Goal: Task Accomplishment & Management: Use online tool/utility

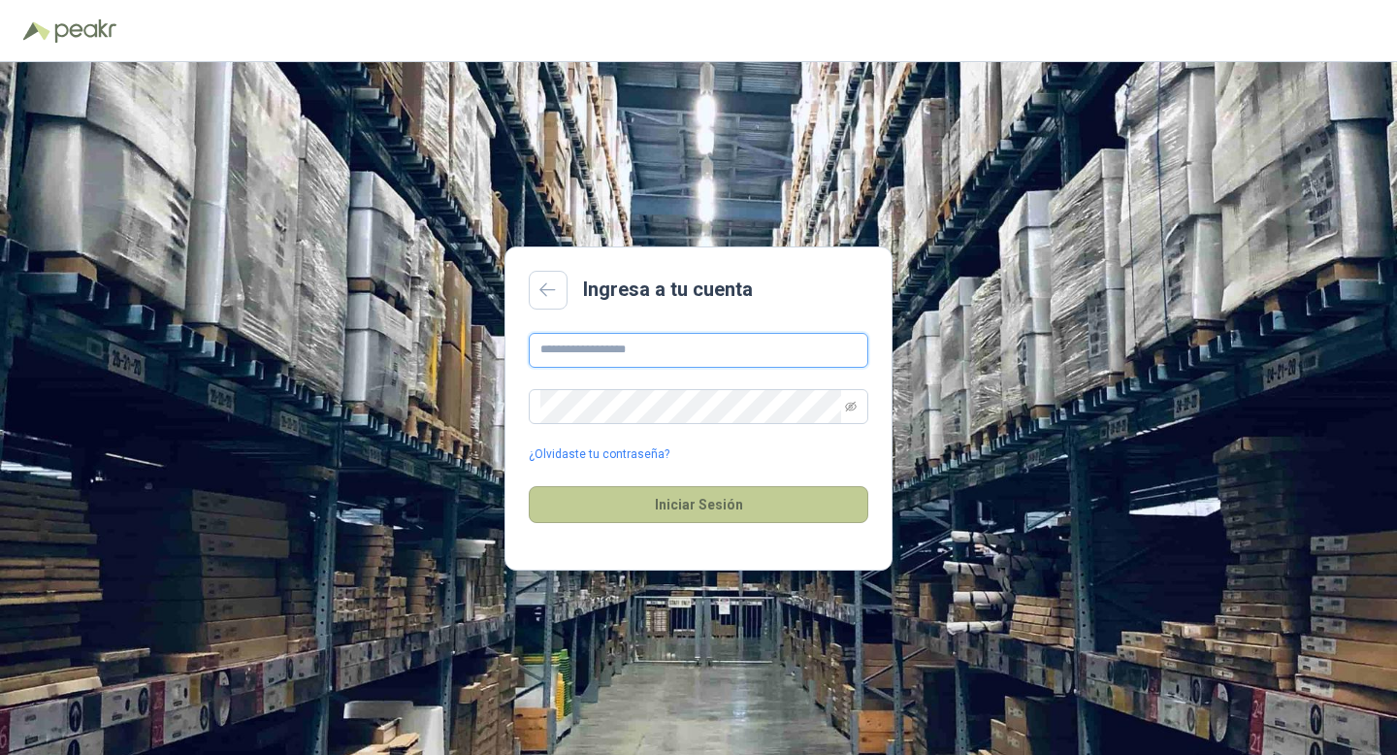
type input "**********"
click at [714, 509] on button "Iniciar Sesión" at bounding box center [699, 504] width 340 height 37
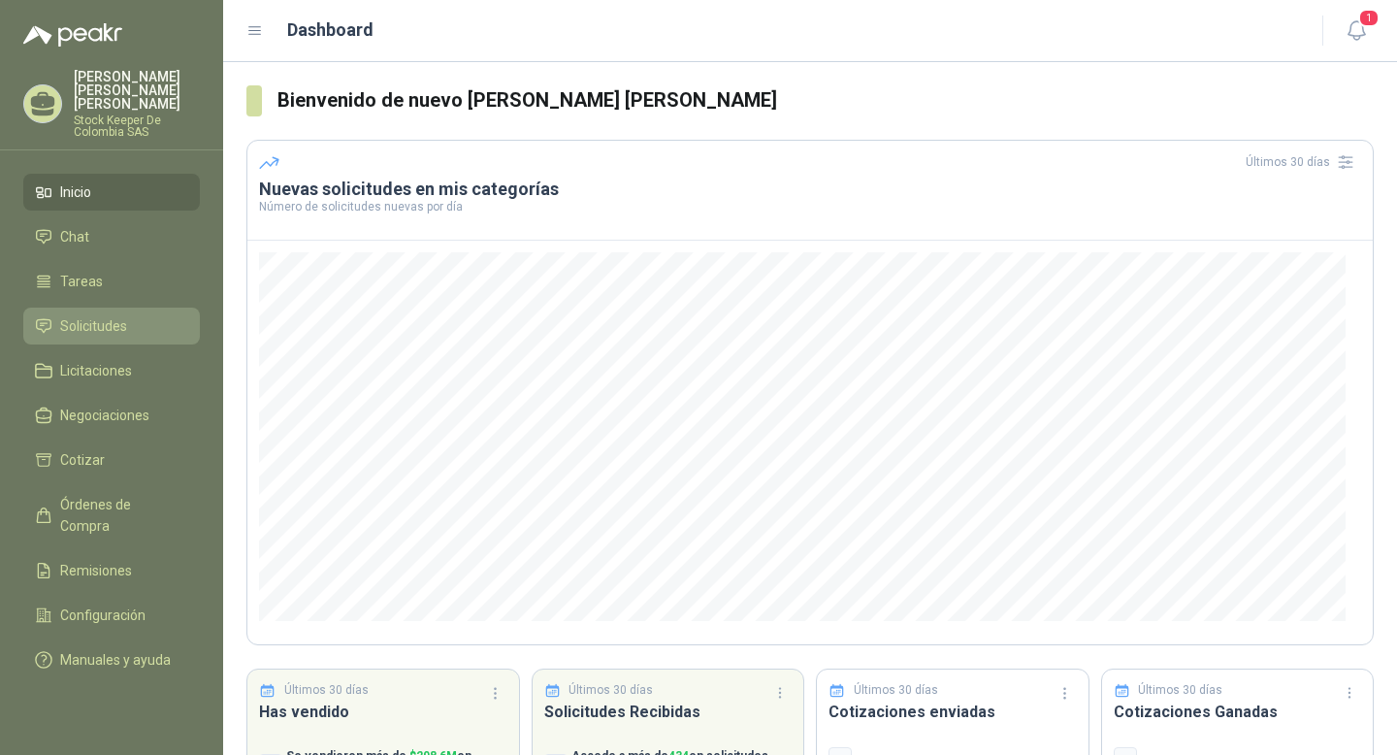
click at [110, 315] on span "Solicitudes" at bounding box center [93, 325] width 67 height 21
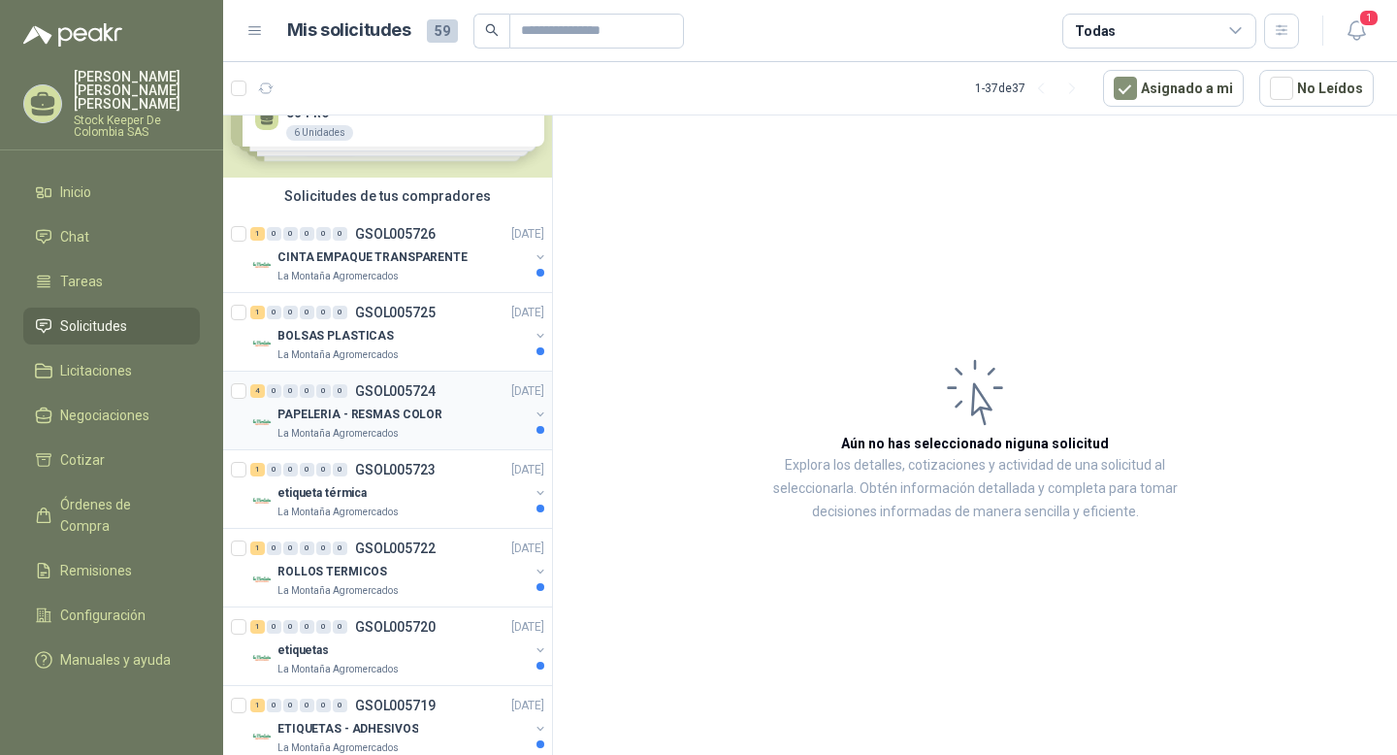
scroll to position [80, 0]
click at [455, 503] on div "La Montaña Agromercados" at bounding box center [402, 511] width 251 height 16
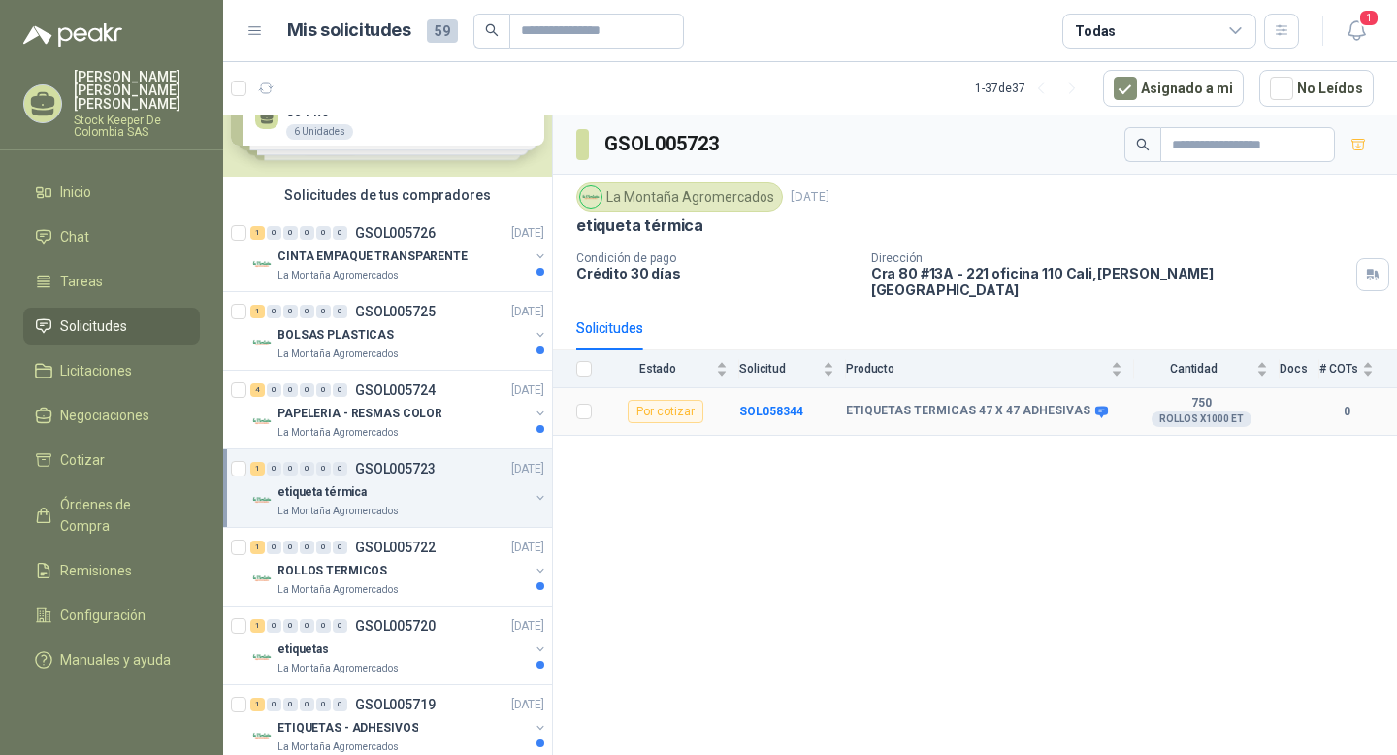
click at [1319, 403] on b "0" at bounding box center [1346, 412] width 54 height 18
click at [1341, 403] on b "0" at bounding box center [1346, 412] width 54 height 18
click at [1345, 403] on b "0" at bounding box center [1346, 412] width 54 height 18
click at [533, 498] on button "button" at bounding box center [541, 498] width 16 height 16
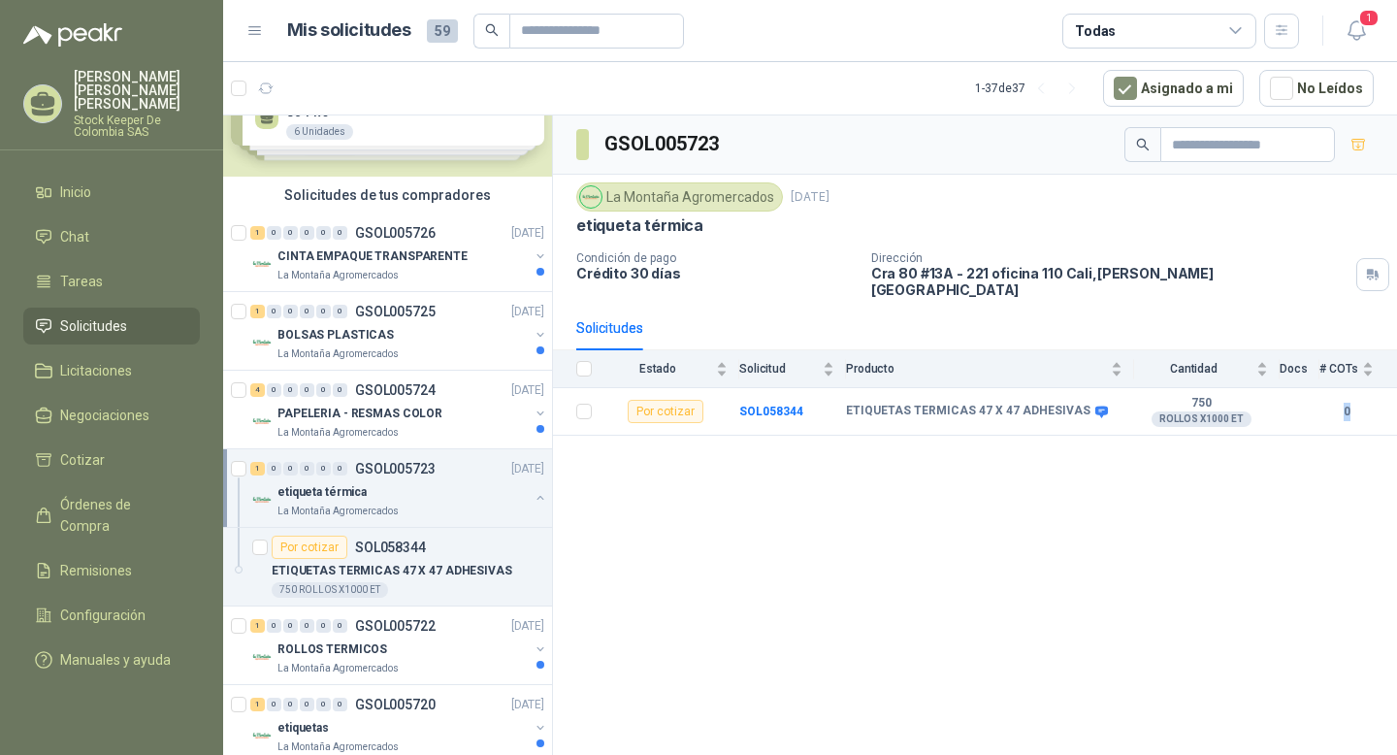
click at [533, 498] on button "button" at bounding box center [541, 498] width 16 height 16
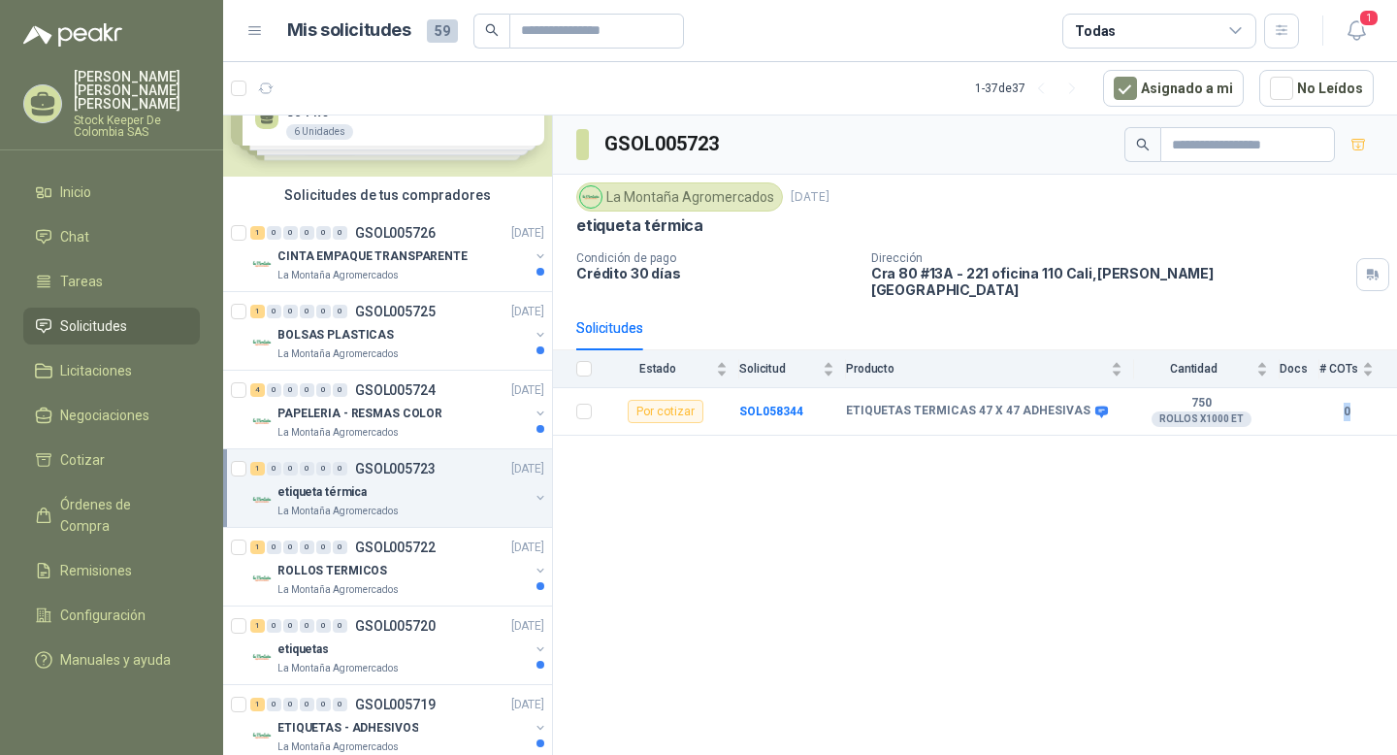
click at [533, 498] on button "button" at bounding box center [541, 498] width 16 height 16
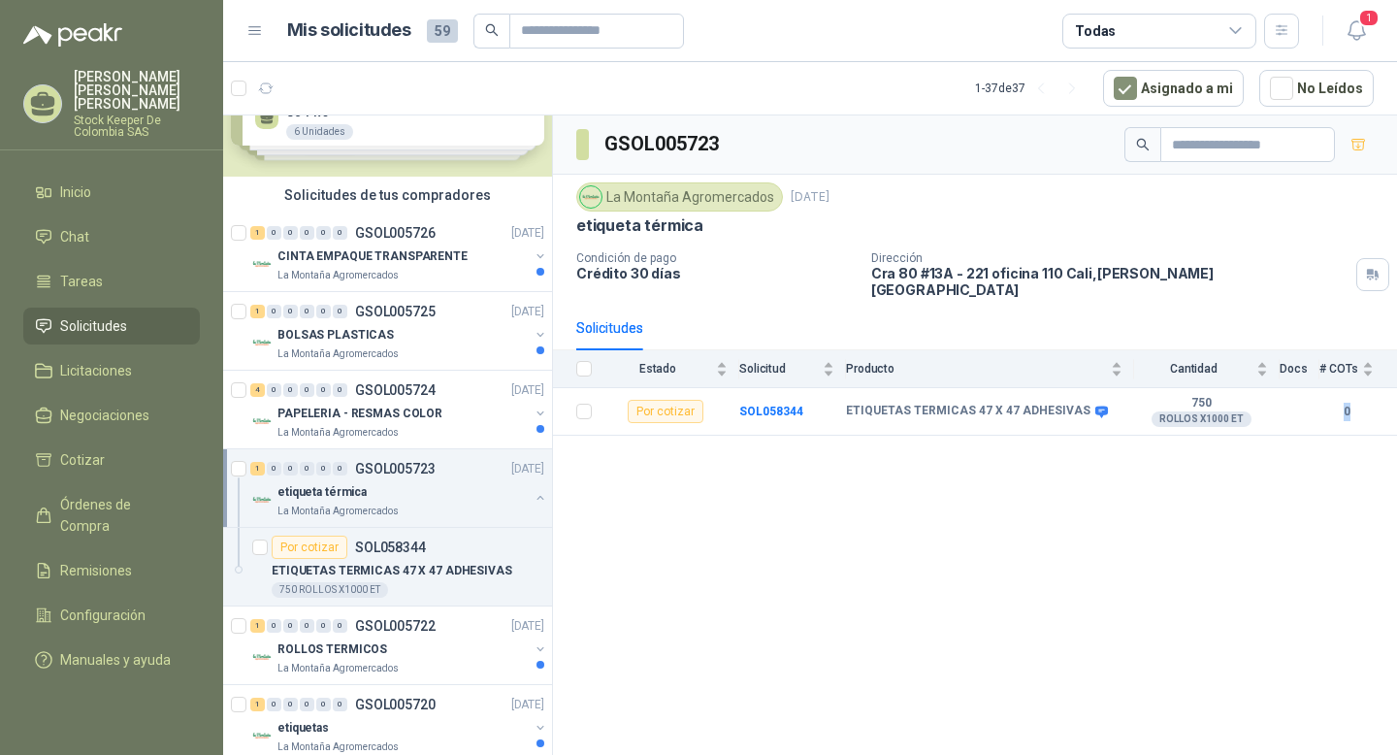
click at [533, 498] on button "button" at bounding box center [541, 498] width 16 height 16
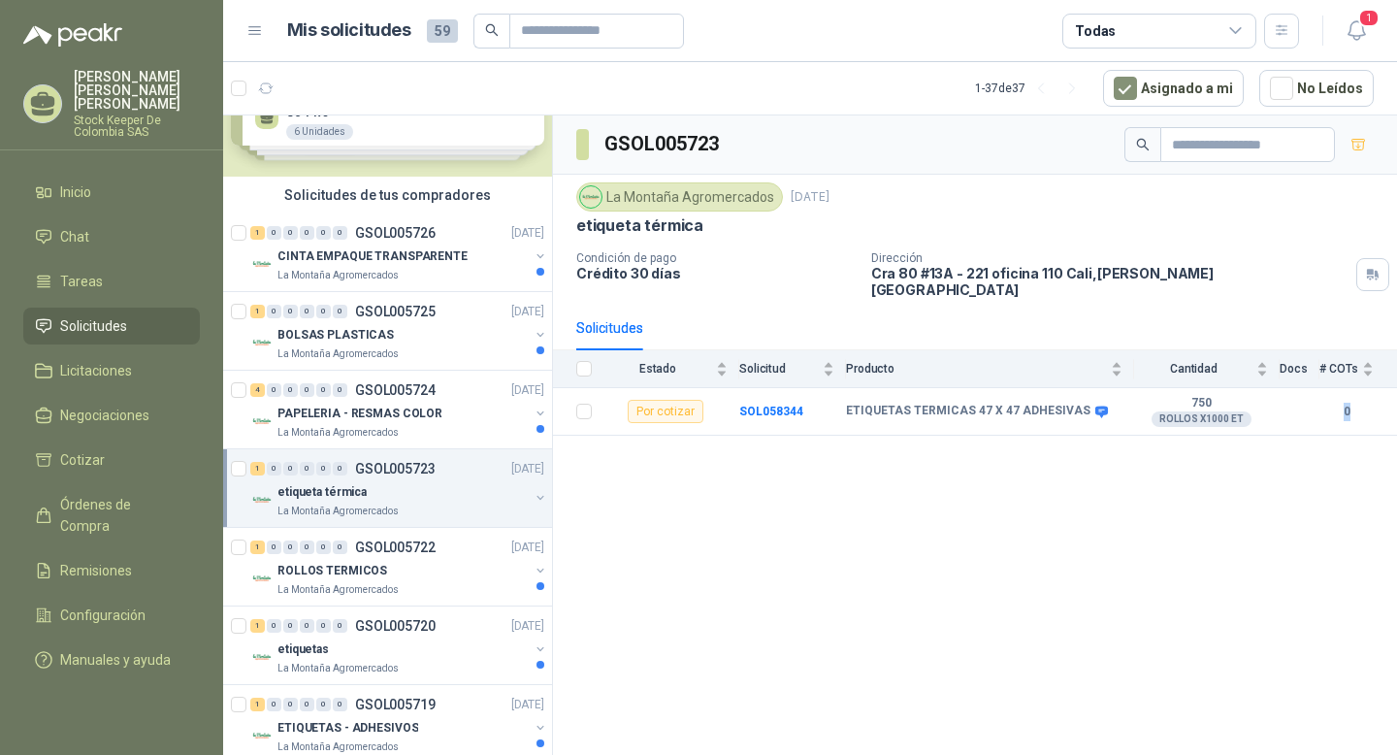
click at [533, 498] on button "button" at bounding box center [541, 498] width 16 height 16
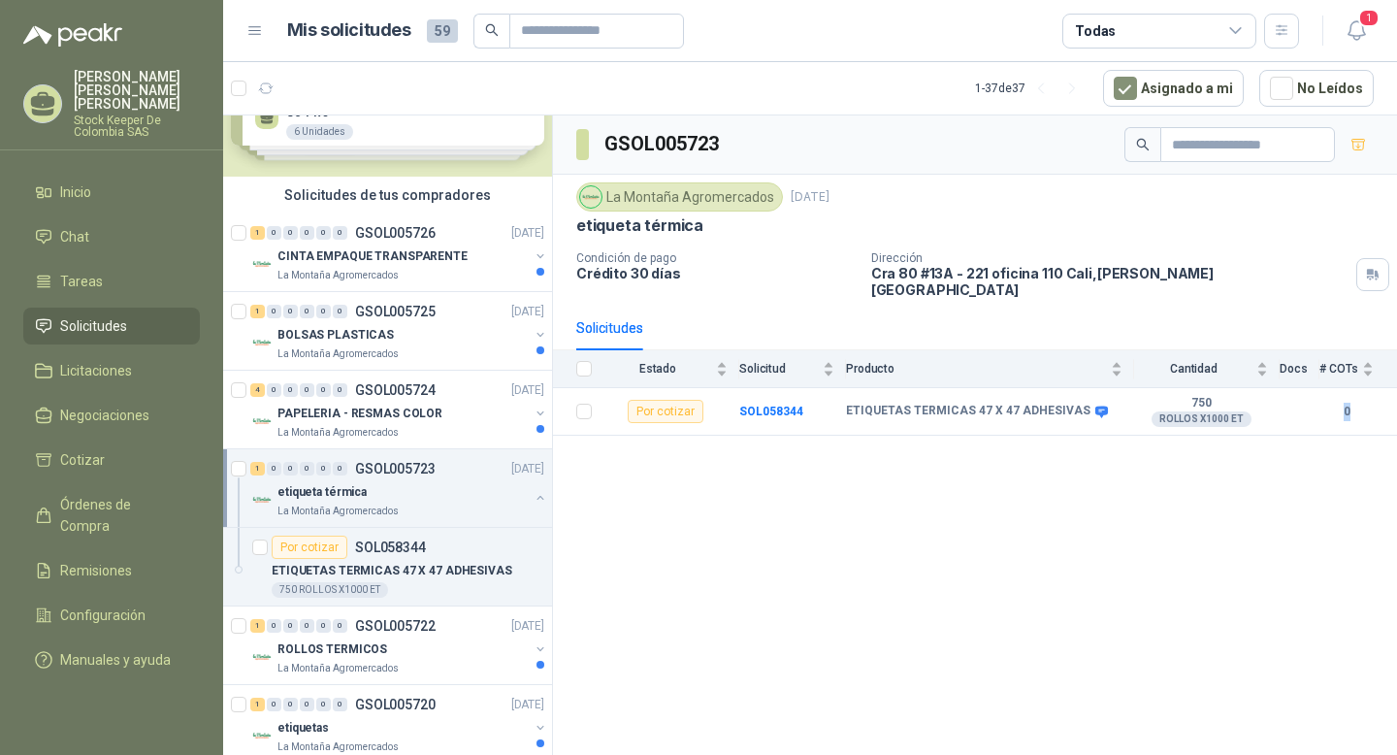
click at [533, 498] on button "button" at bounding box center [541, 498] width 16 height 16
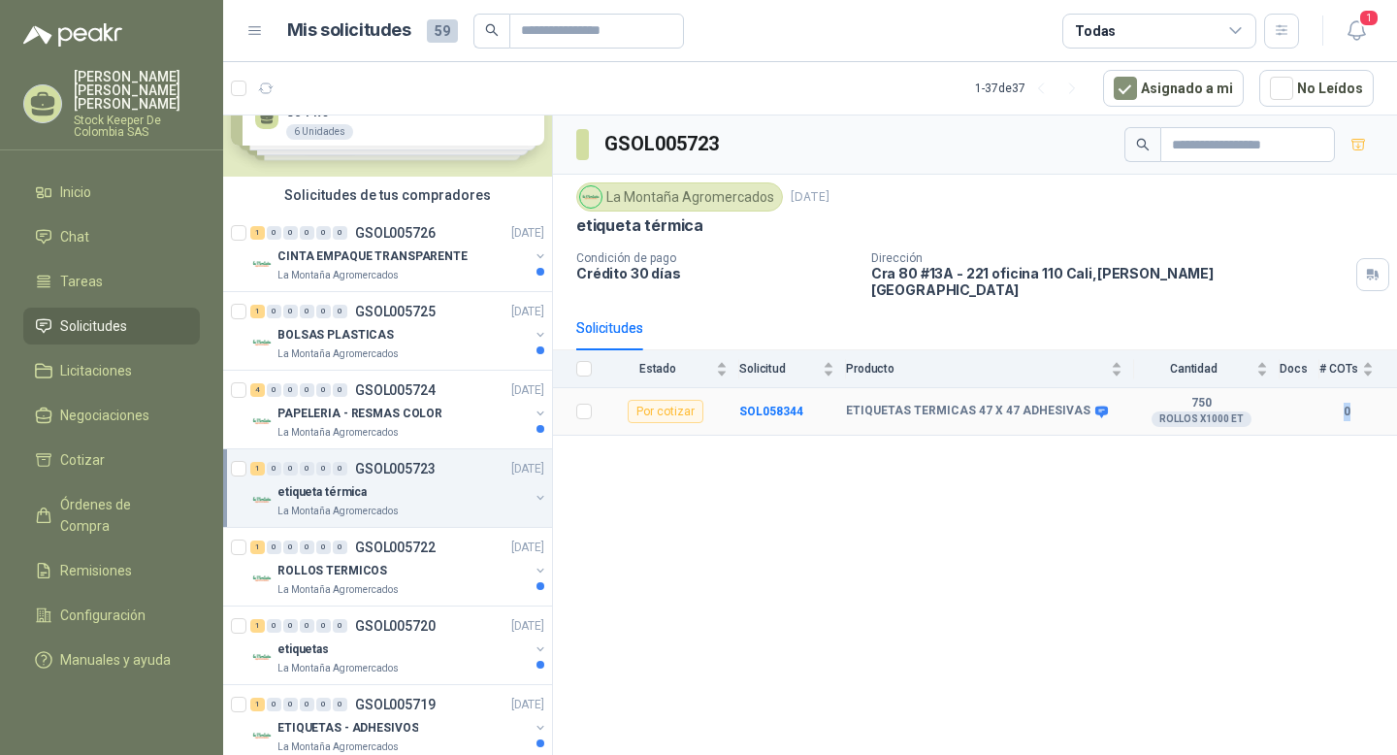
click at [903, 404] on b "ETIQUETAS TERMICAS 47 X 47 ADHESIVAS" at bounding box center [968, 412] width 244 height 16
click at [795, 246] on div "La Montaña Agromercados [DATE] etiqueta térmica Condición de pago Crédito 30 [P…" at bounding box center [974, 239] width 797 height 115
click at [779, 405] on b "SOL058344" at bounding box center [771, 412] width 64 height 14
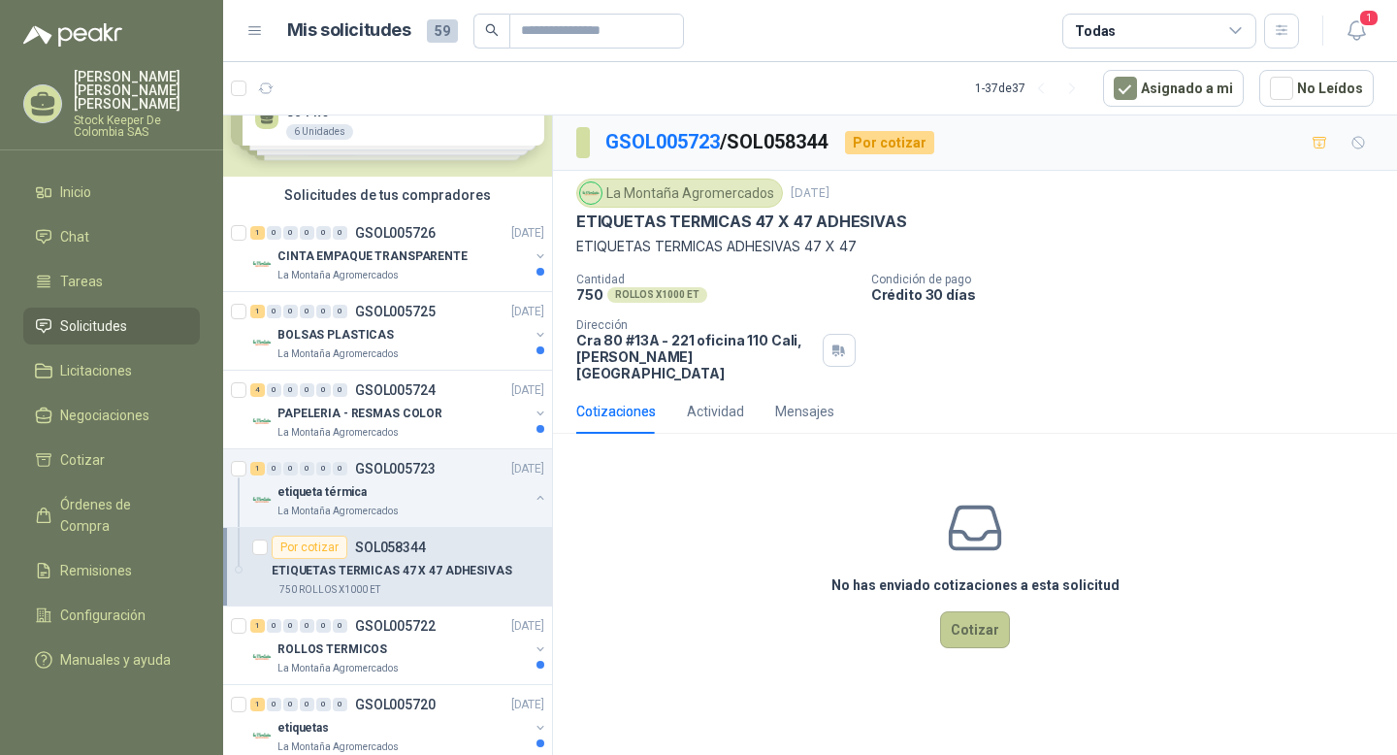
click at [985, 611] on button "Cotizar" at bounding box center [975, 629] width 70 height 37
